Goal: Task Accomplishment & Management: Use online tool/utility

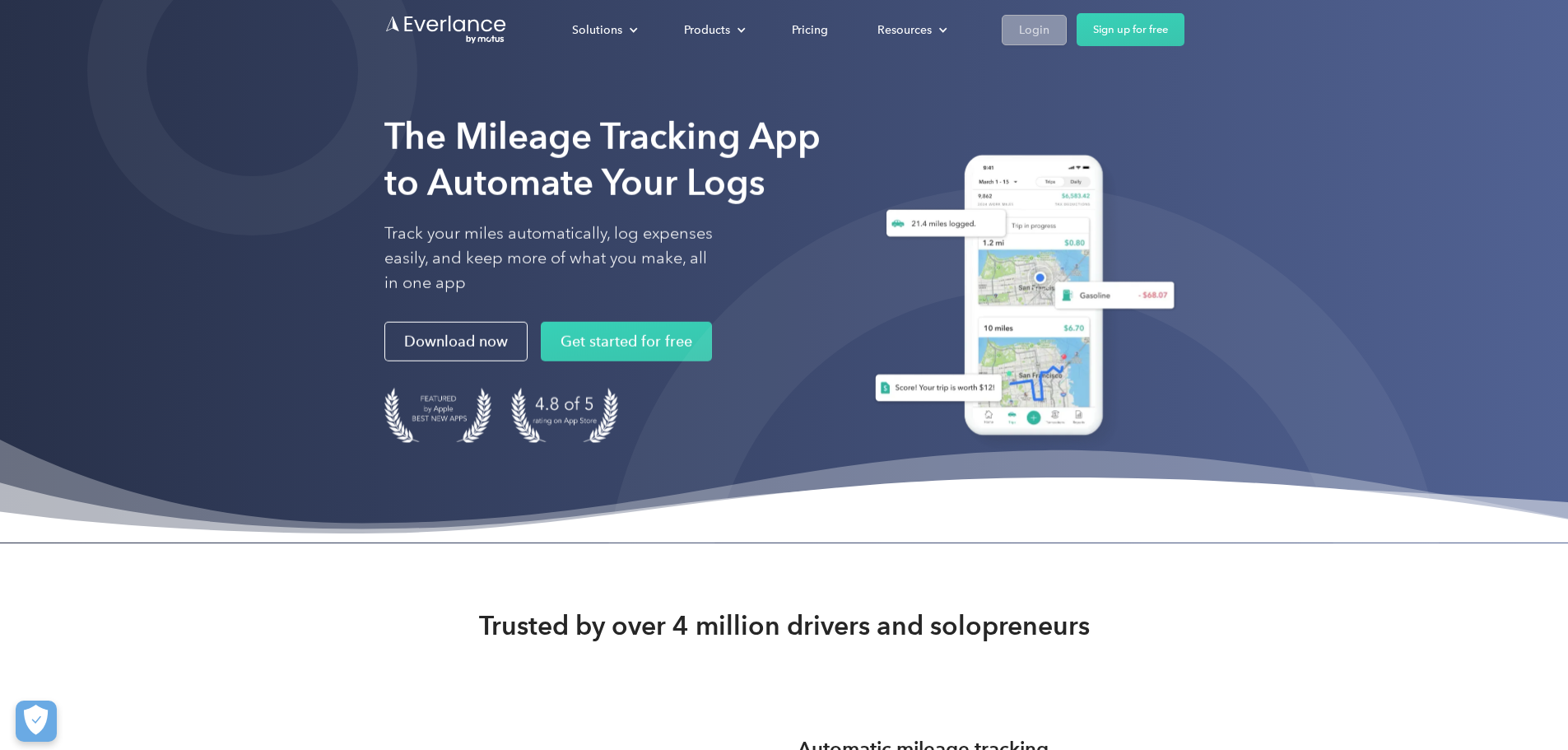
click at [1050, 30] on div "Login" at bounding box center [1034, 29] width 31 height 20
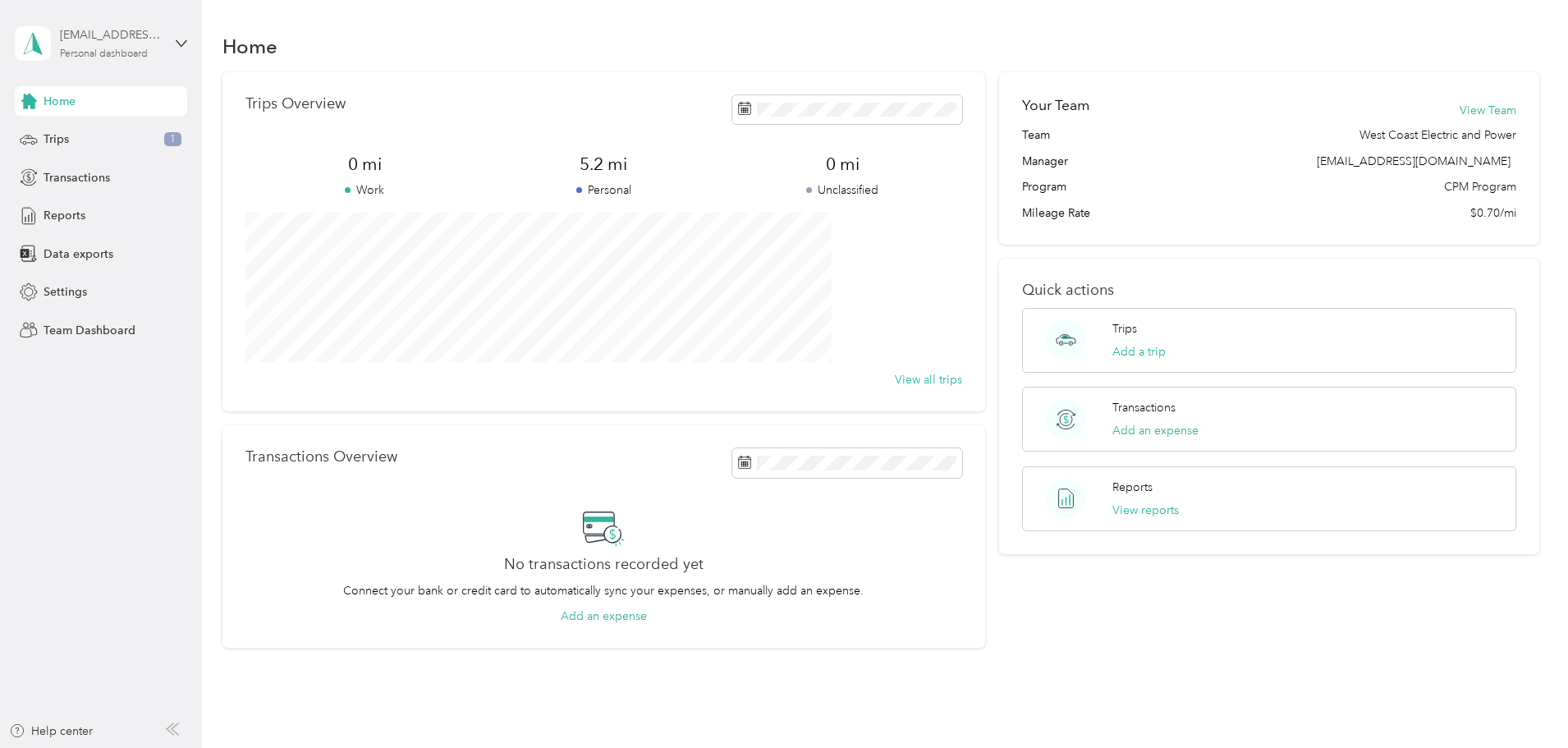
click at [147, 39] on div "[EMAIL_ADDRESS][DOMAIN_NAME]" at bounding box center [111, 35] width 103 height 17
click at [97, 137] on div "Team dashboard" at bounding box center [73, 135] width 88 height 17
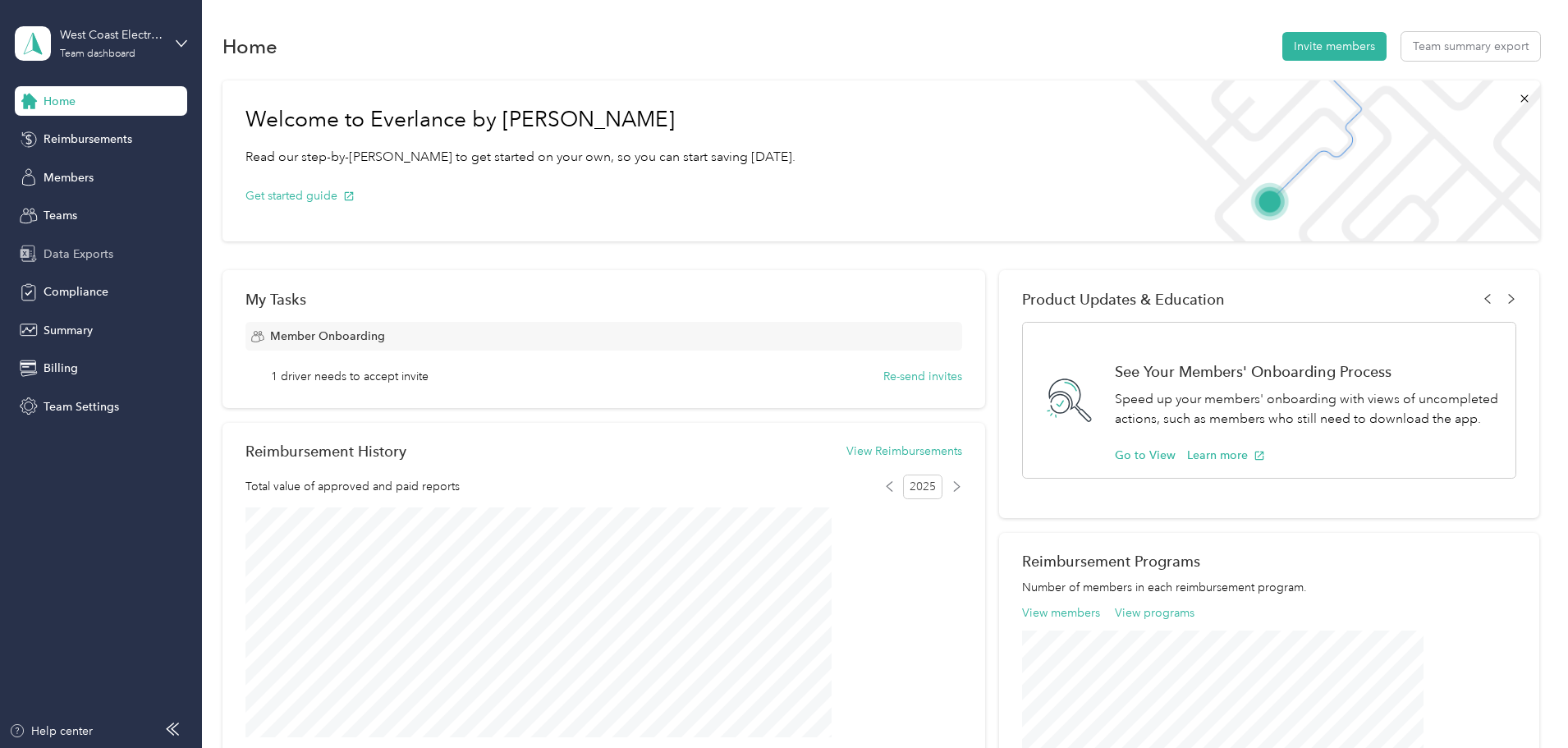
click at [112, 251] on div "Data Exports" at bounding box center [100, 253] width 172 height 30
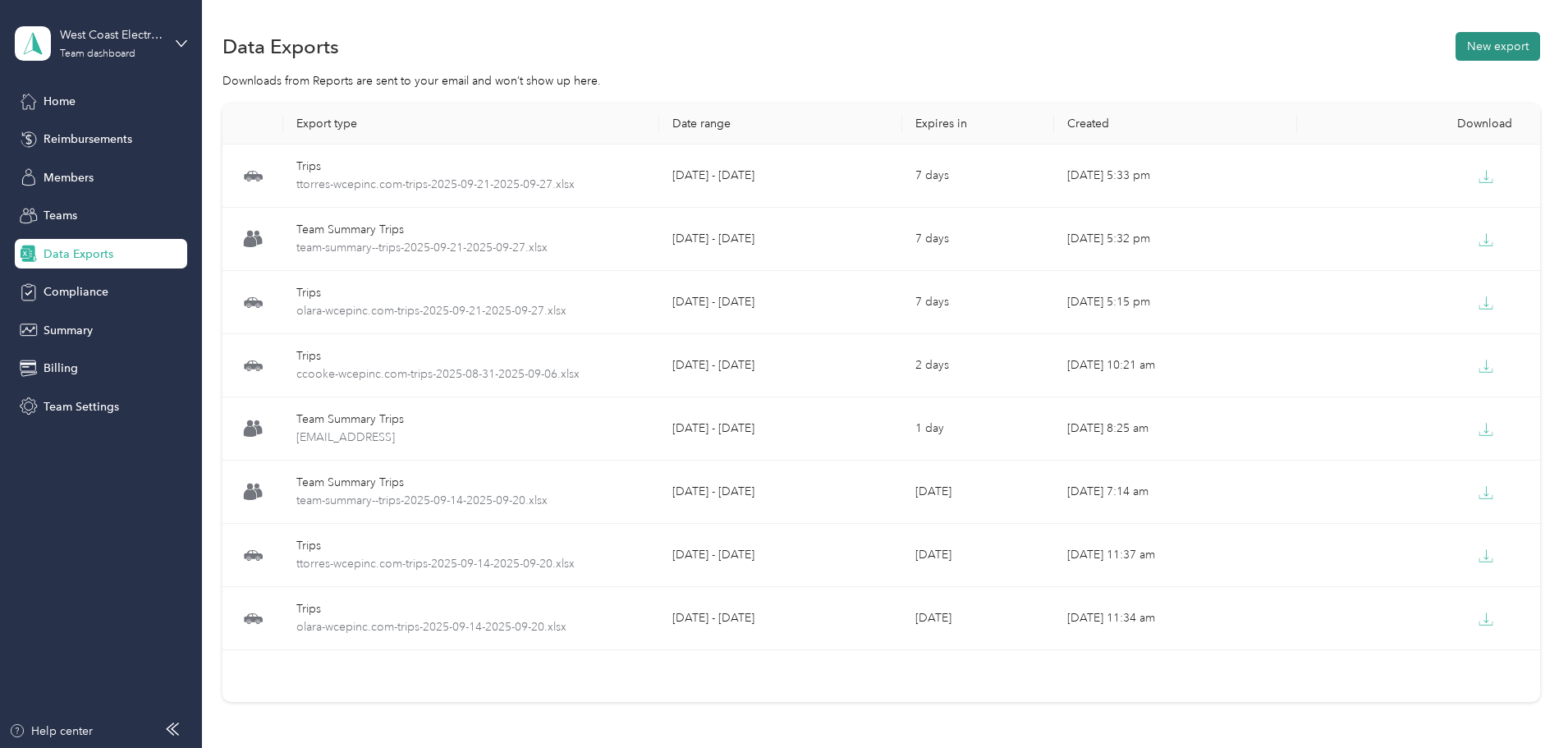
click at [1455, 43] on button "New export" at bounding box center [1498, 46] width 85 height 29
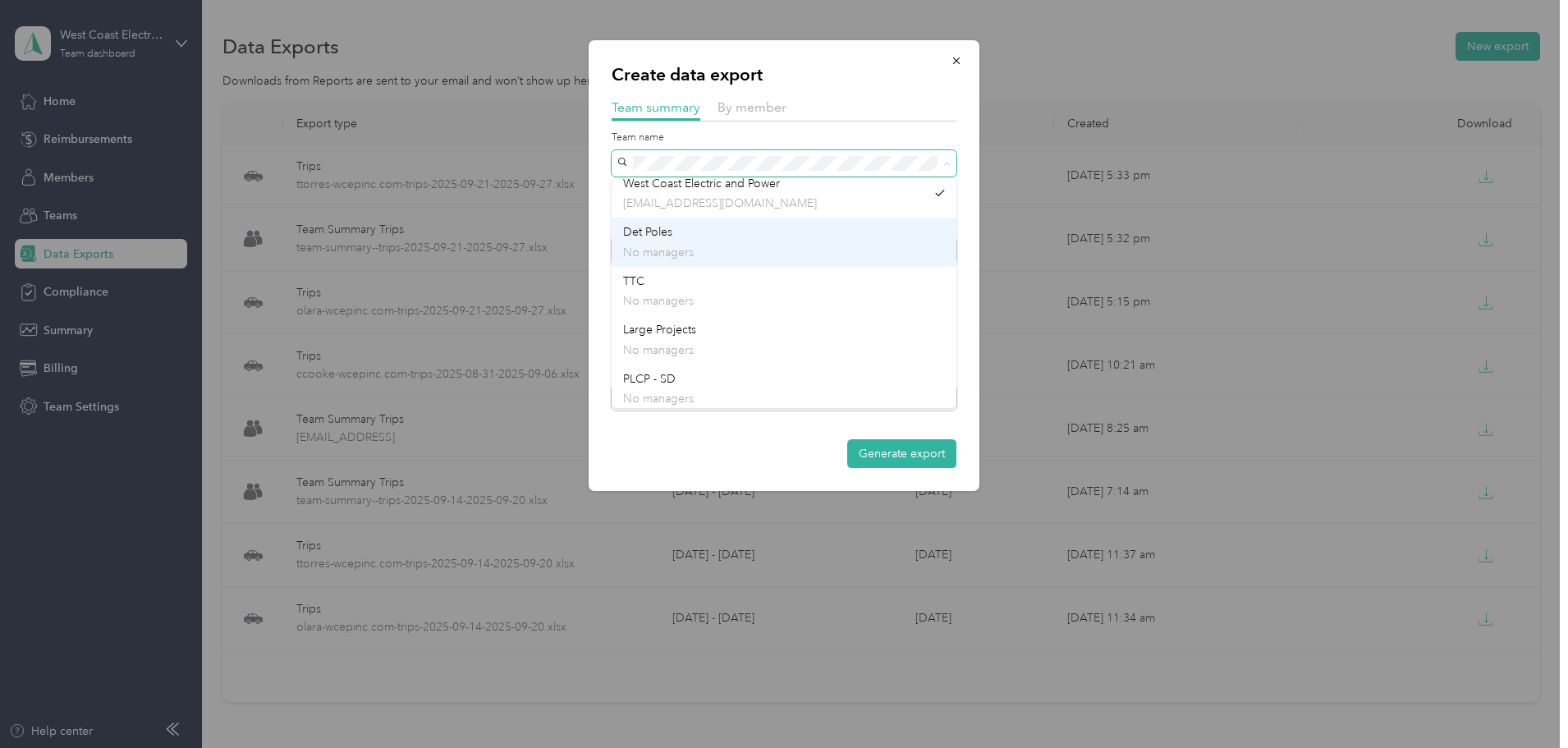
scroll to position [209, 0]
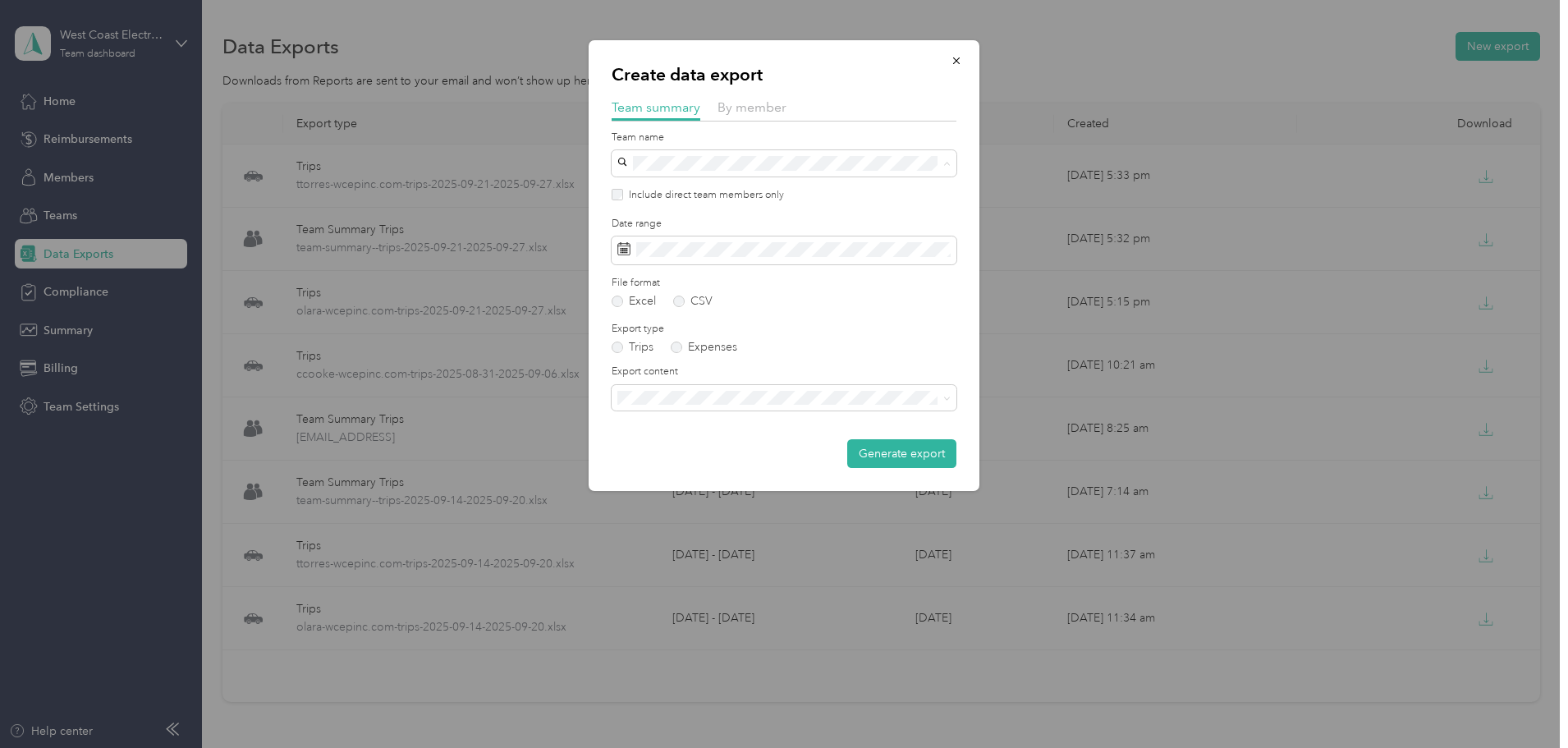
click at [669, 240] on p "No managers" at bounding box center [784, 247] width 322 height 17
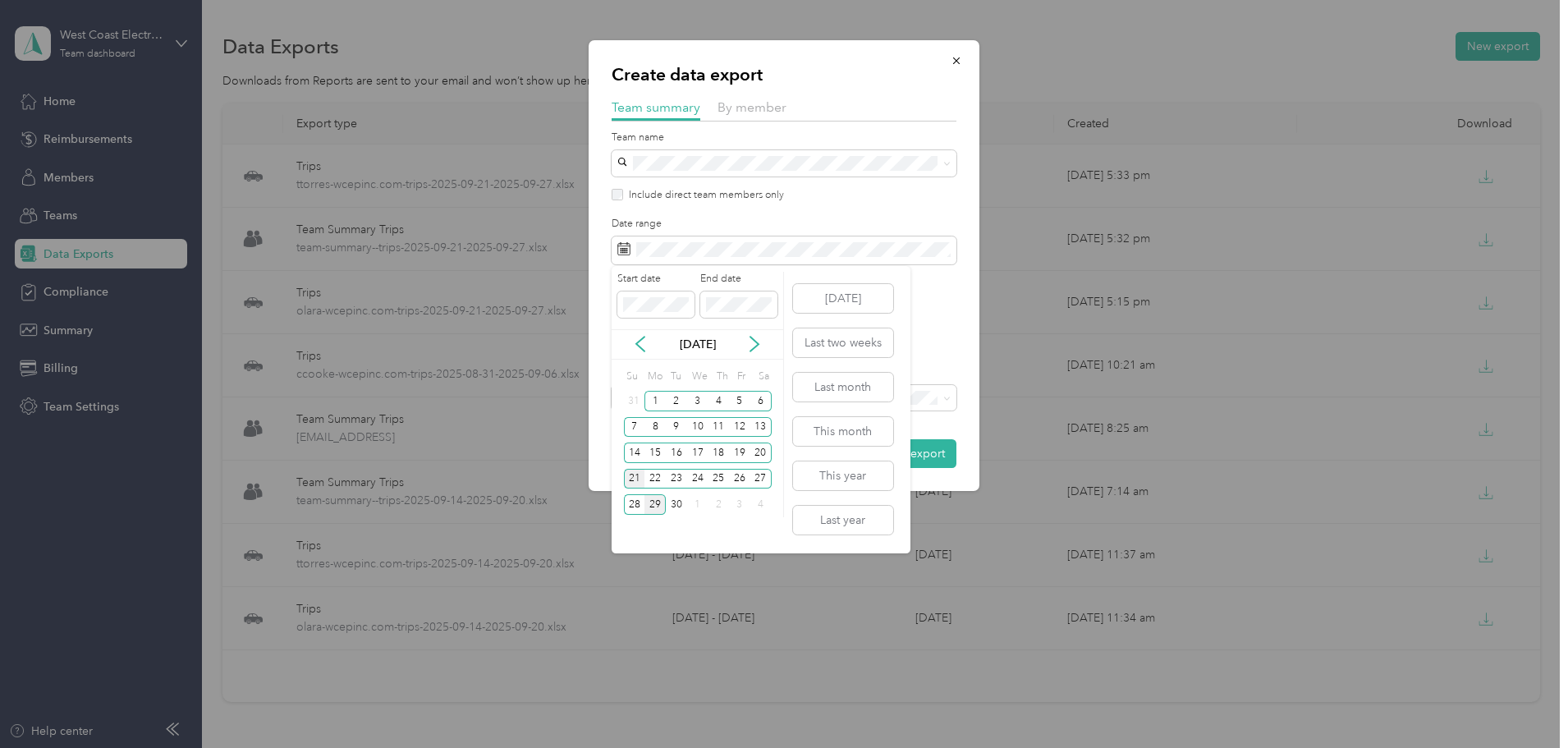
click at [626, 480] on div "21" at bounding box center [635, 478] width 21 height 20
click at [764, 476] on div "27" at bounding box center [761, 478] width 21 height 20
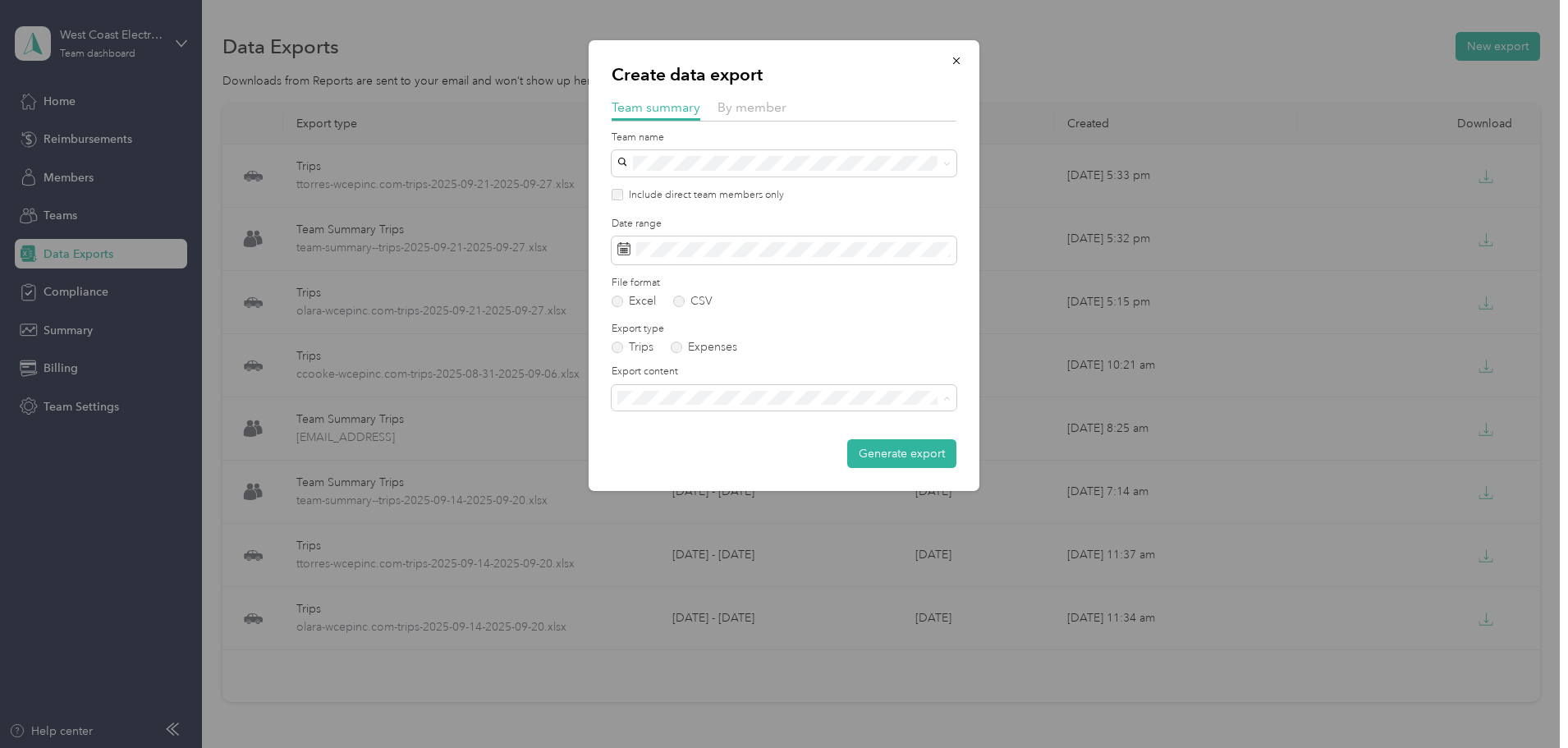
click at [717, 461] on li "Summary and full trips list" at bounding box center [784, 455] width 345 height 29
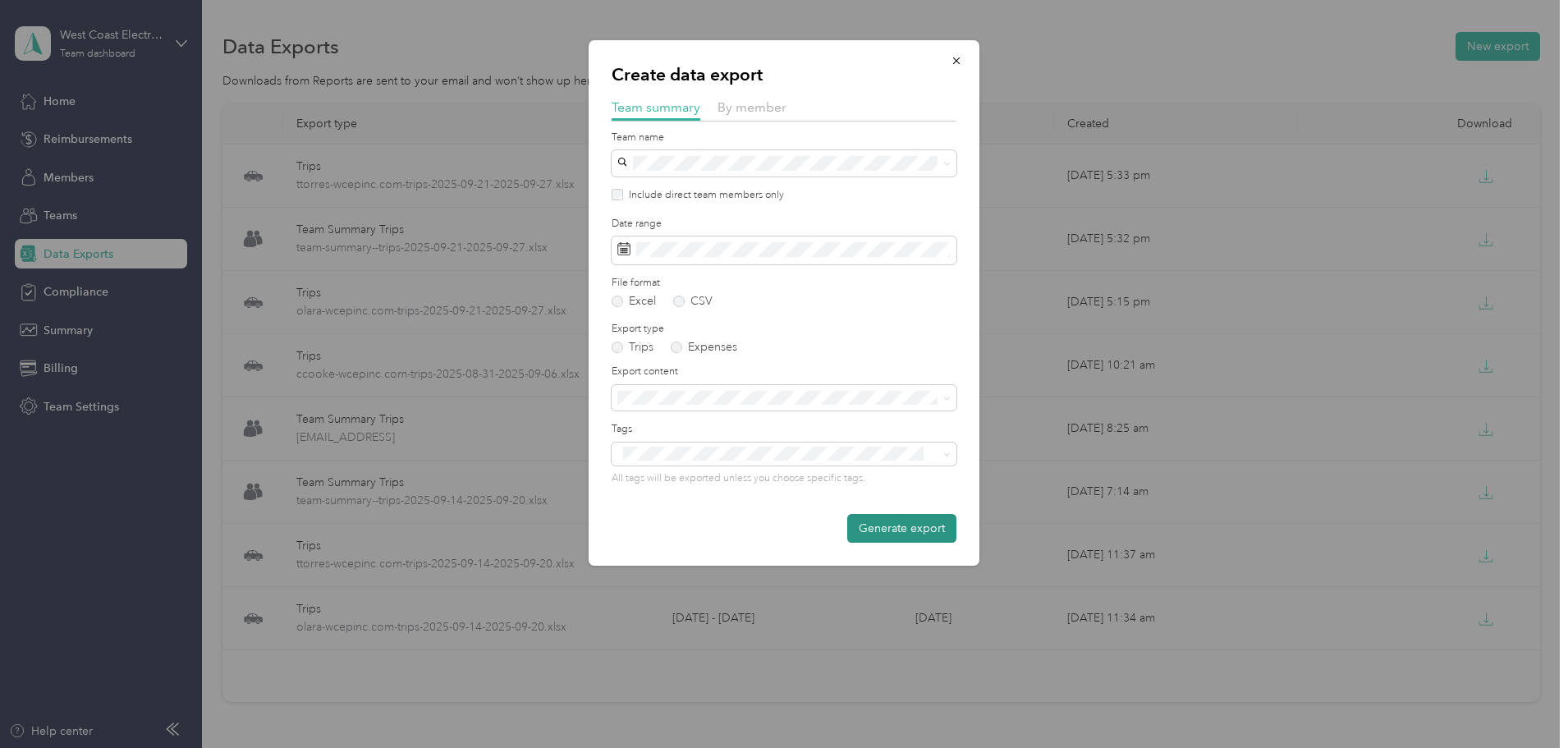
click at [912, 525] on button "Generate export" at bounding box center [902, 529] width 109 height 29
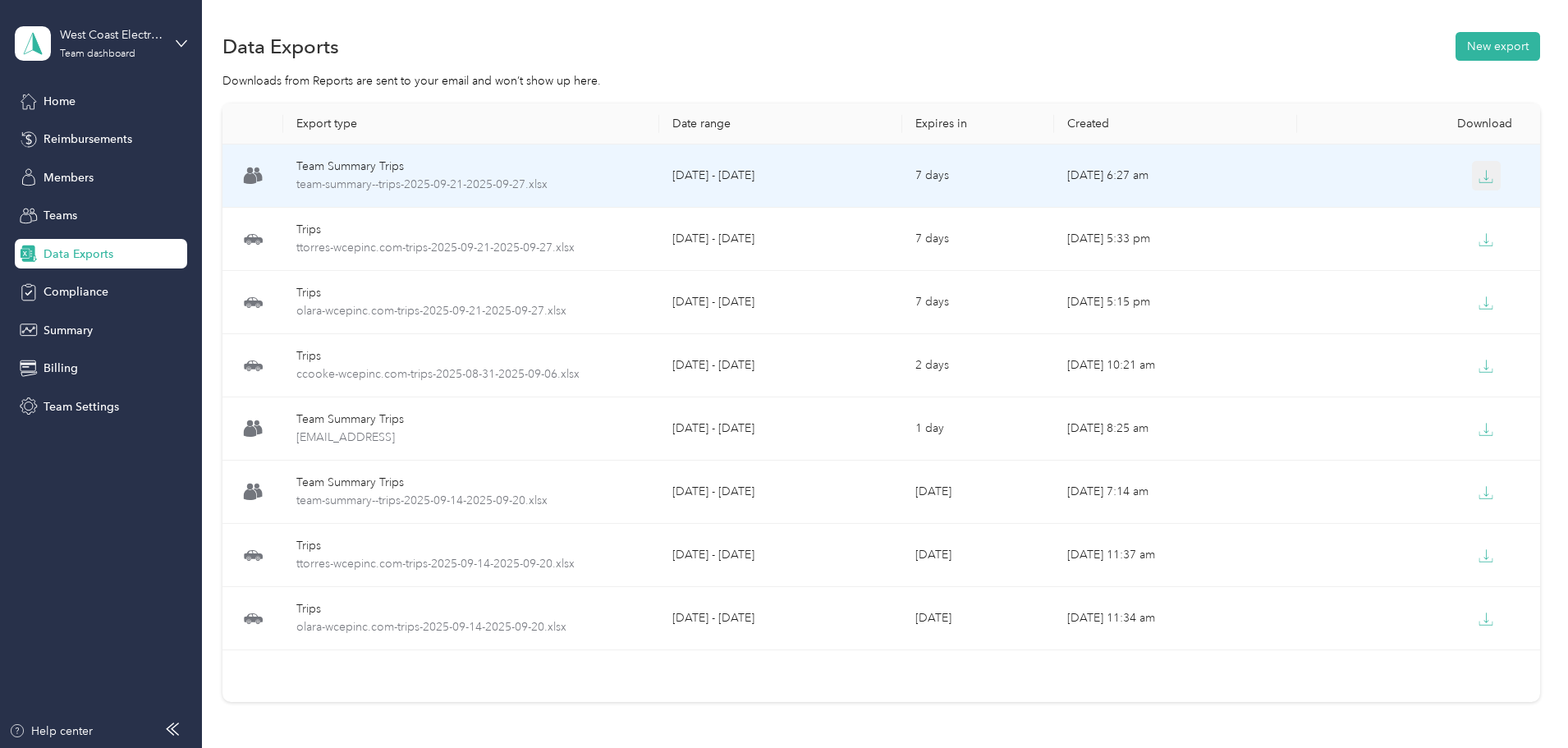
click at [1484, 178] on icon "button" at bounding box center [1486, 174] width 5 height 10
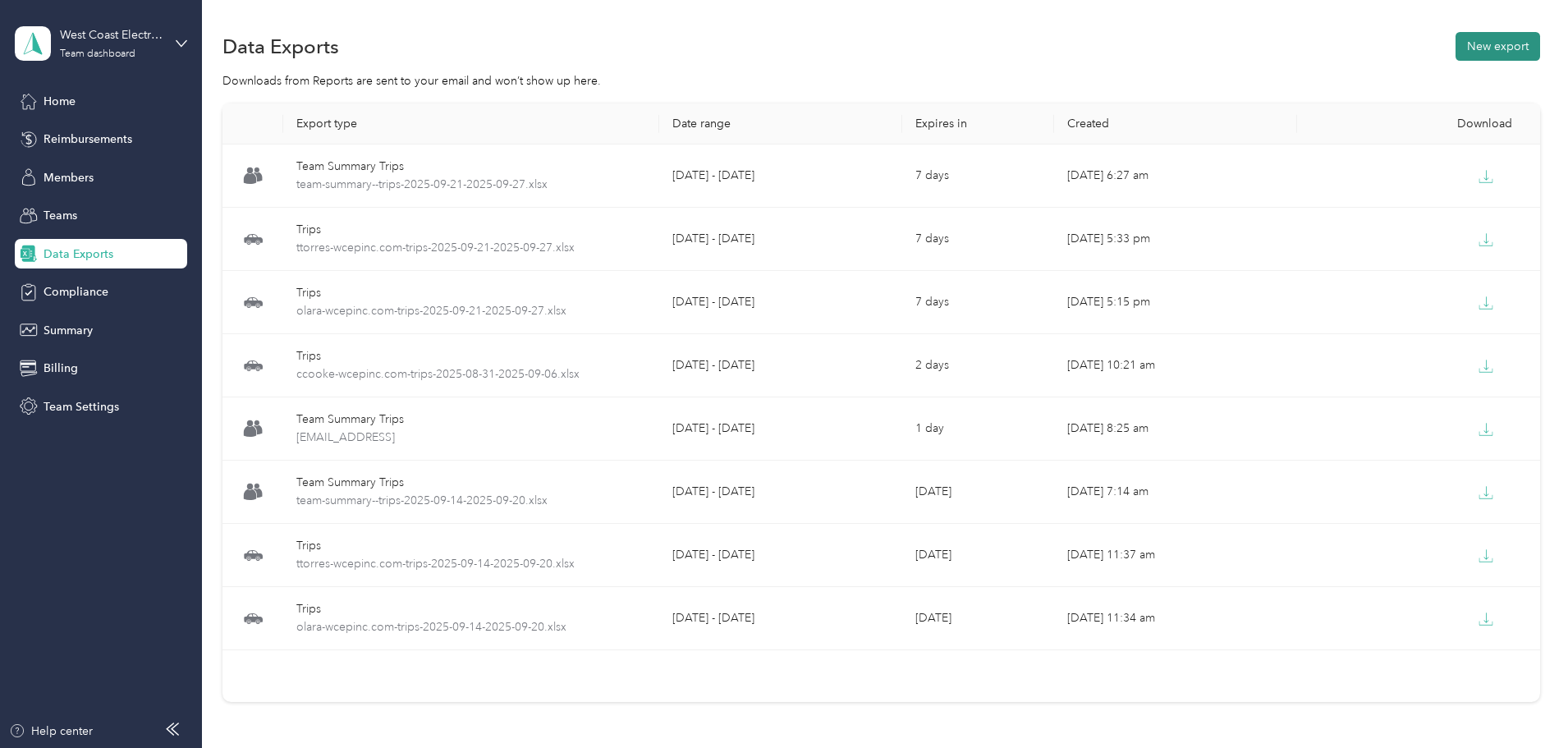
click at [1455, 43] on button "New export" at bounding box center [1498, 46] width 85 height 29
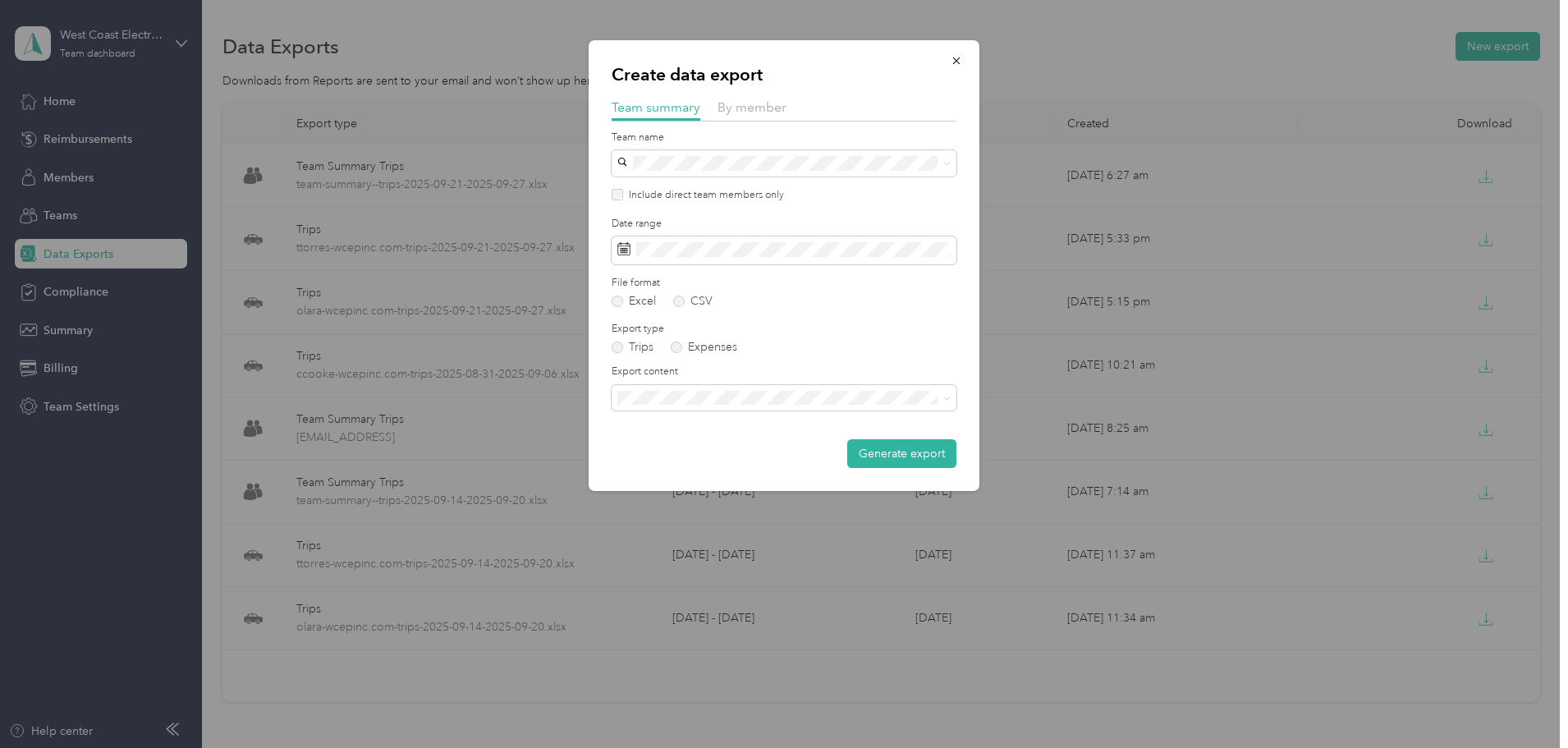
click at [641, 201] on div "SCE TPA No managers" at bounding box center [784, 199] width 322 height 38
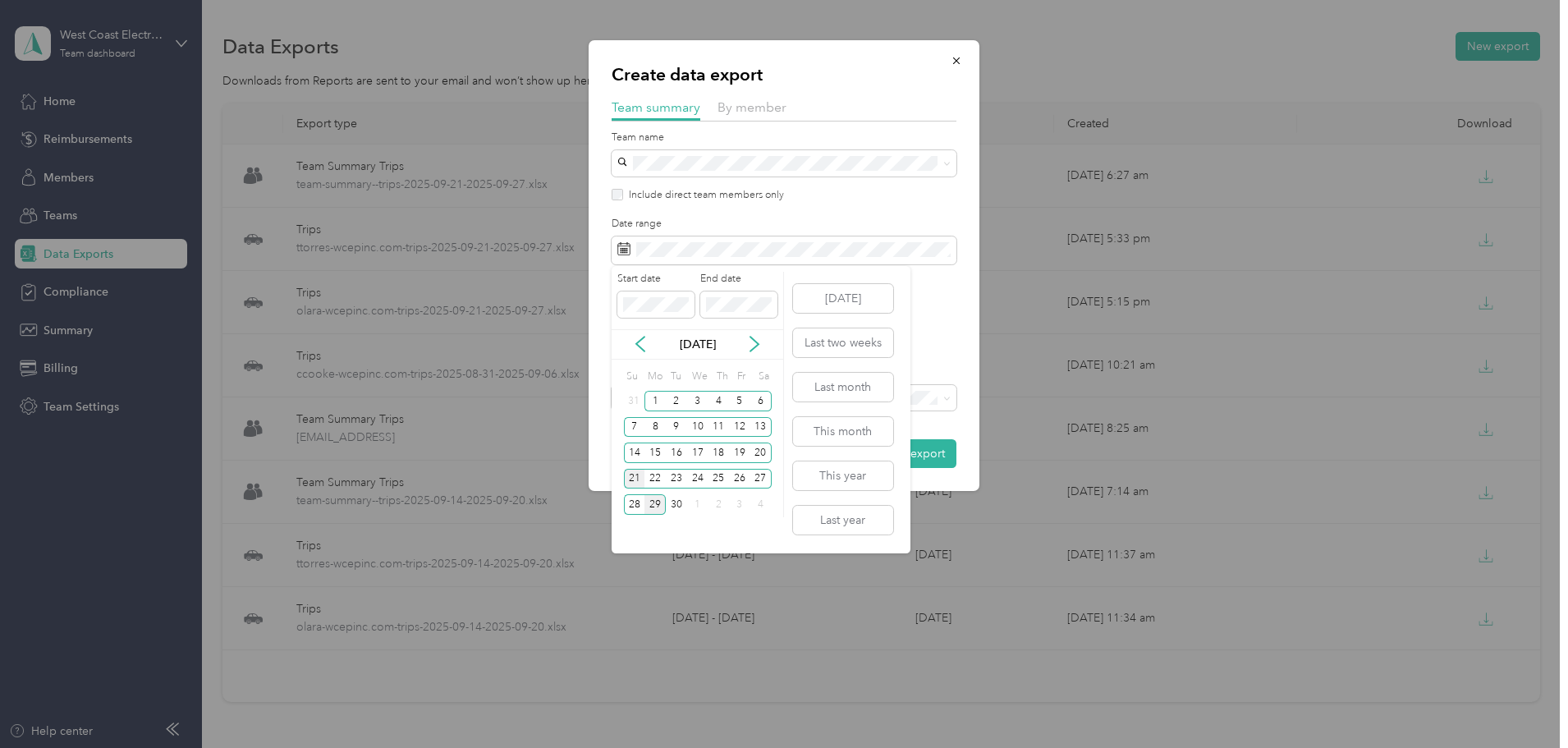
click at [630, 477] on div "21" at bounding box center [635, 478] width 21 height 20
click at [763, 476] on div "27" at bounding box center [761, 478] width 21 height 20
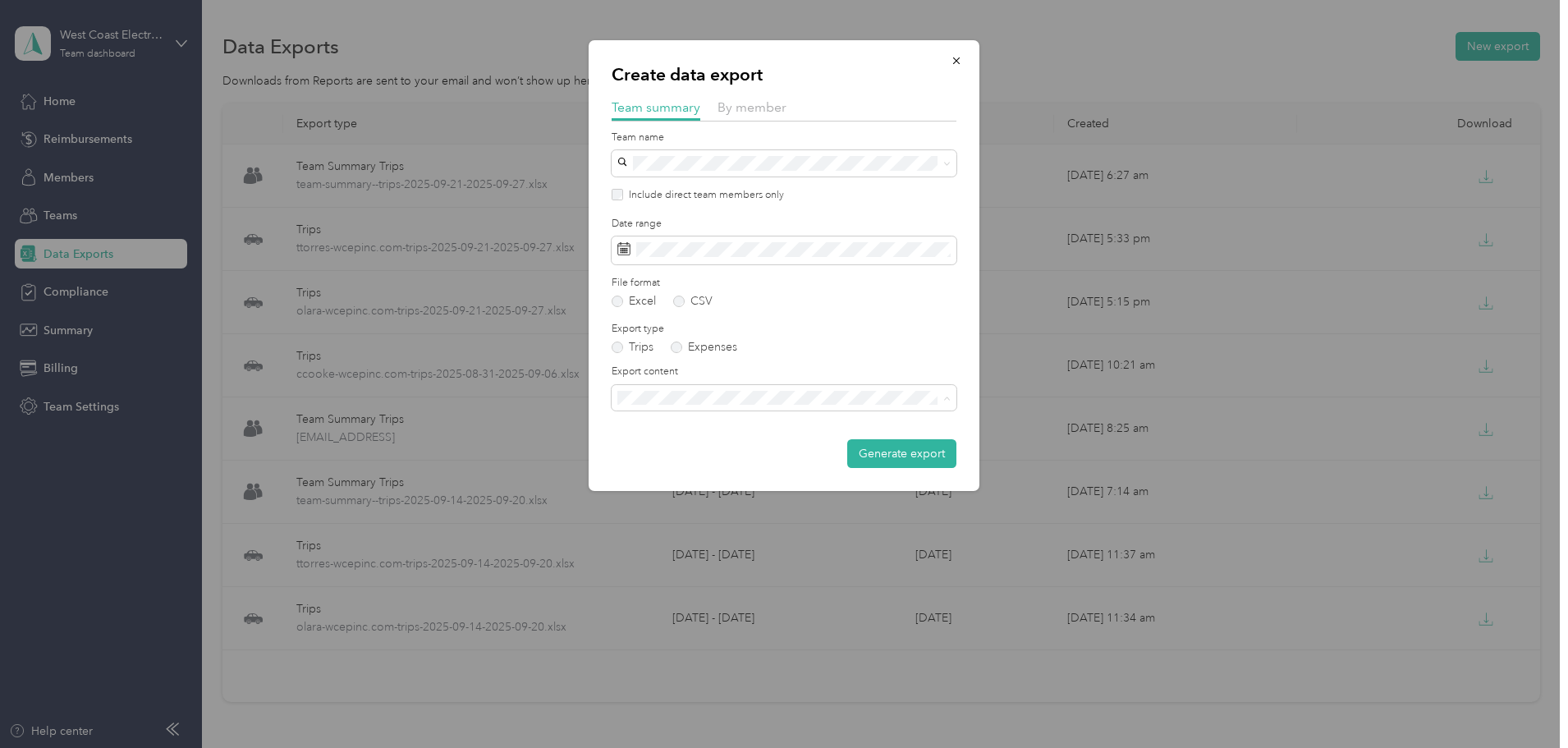
click at [678, 454] on span "Summary and full trips list" at bounding box center [689, 454] width 131 height 13
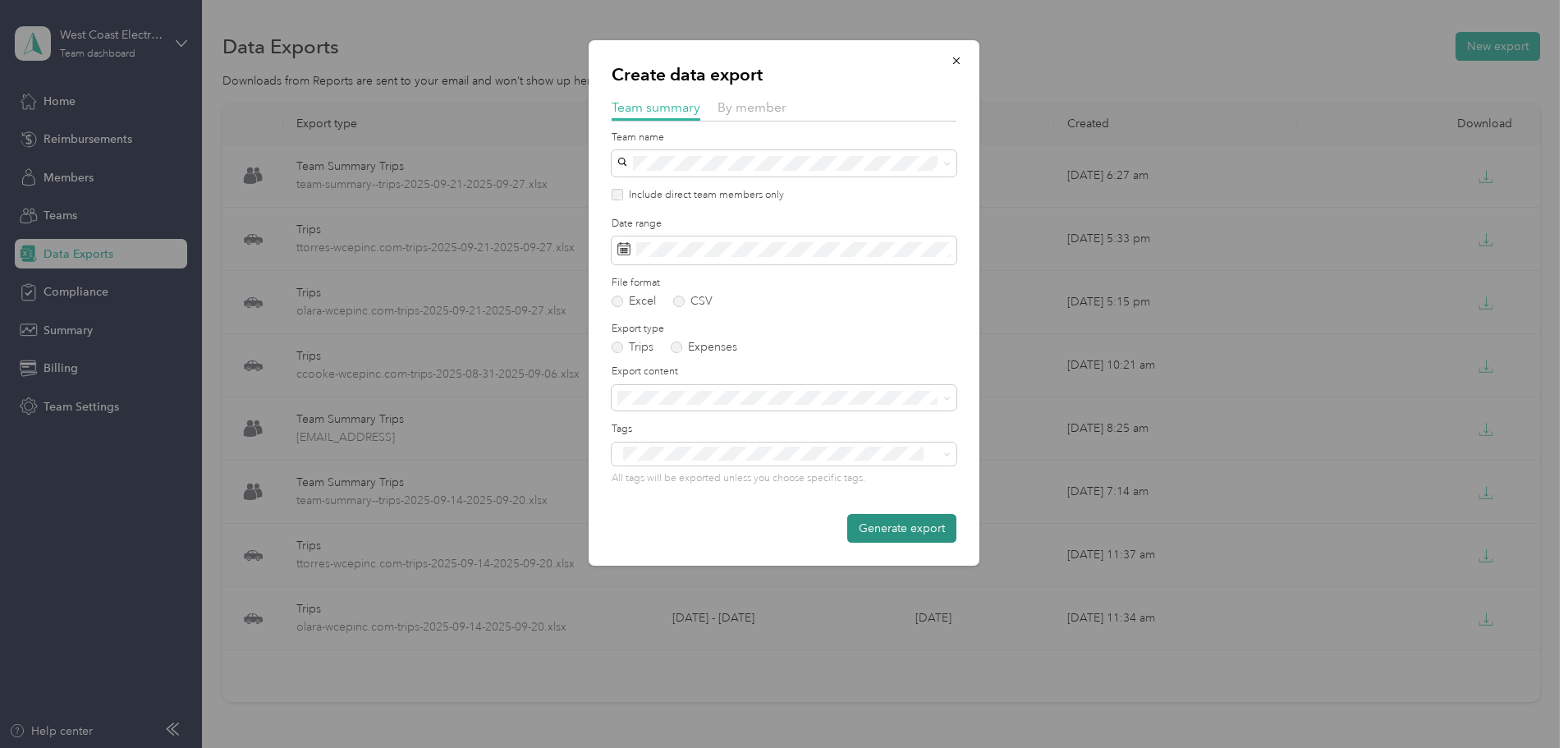
click at [930, 520] on button "Generate export" at bounding box center [902, 529] width 109 height 29
